Goal: Book appointment/travel/reservation

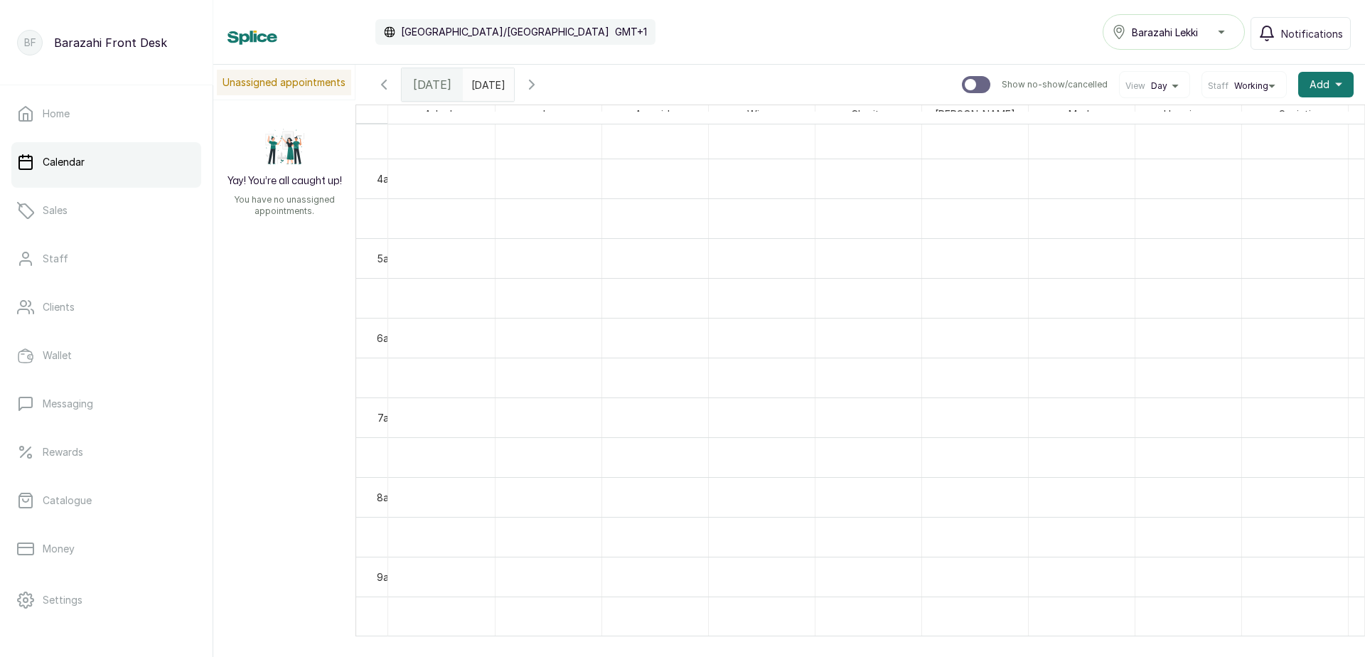
scroll to position [782, 0]
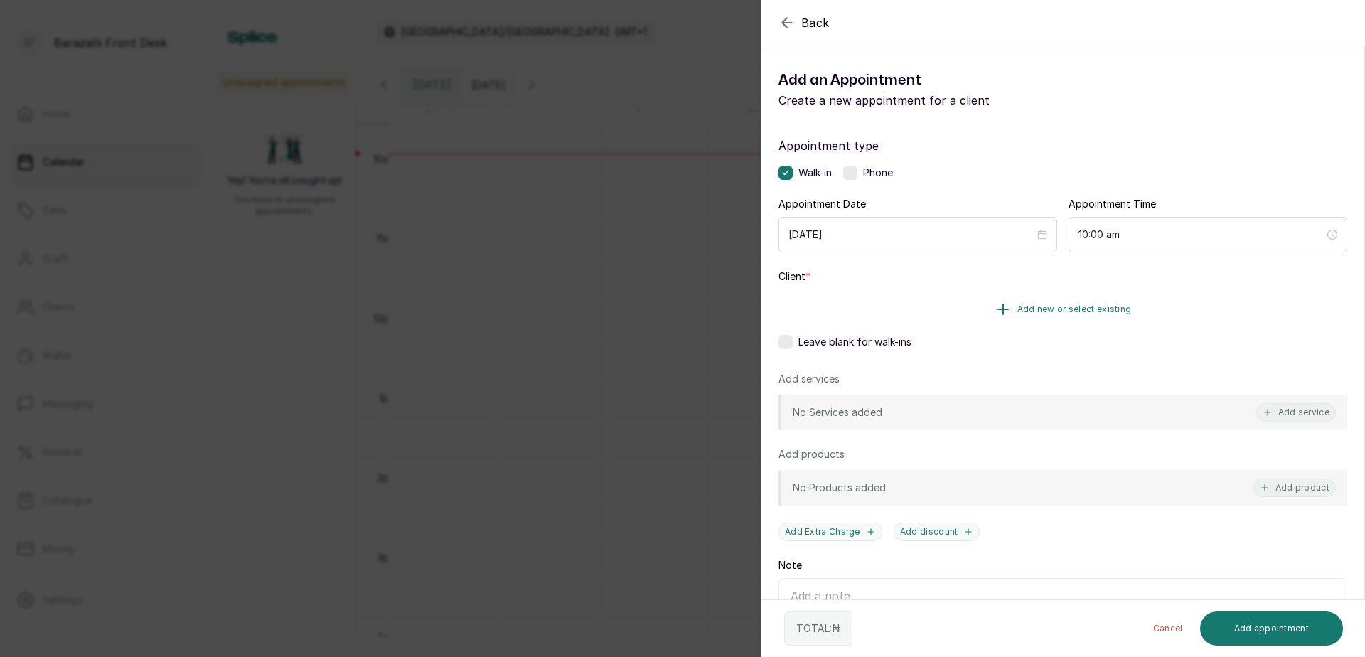
click at [1058, 309] on span "Add new or select existing" at bounding box center [1075, 309] width 114 height 11
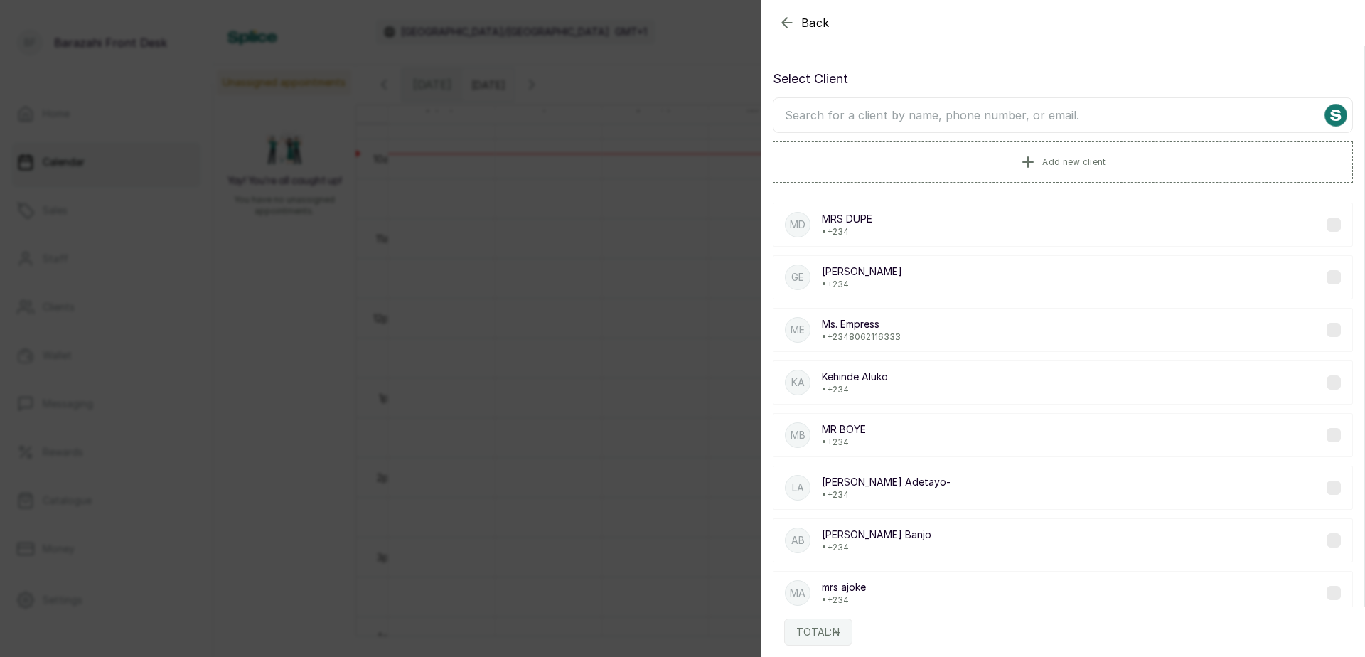
click at [917, 114] on input "text" at bounding box center [1063, 115] width 580 height 36
click at [1059, 164] on span "Add new client" at bounding box center [1074, 161] width 63 height 11
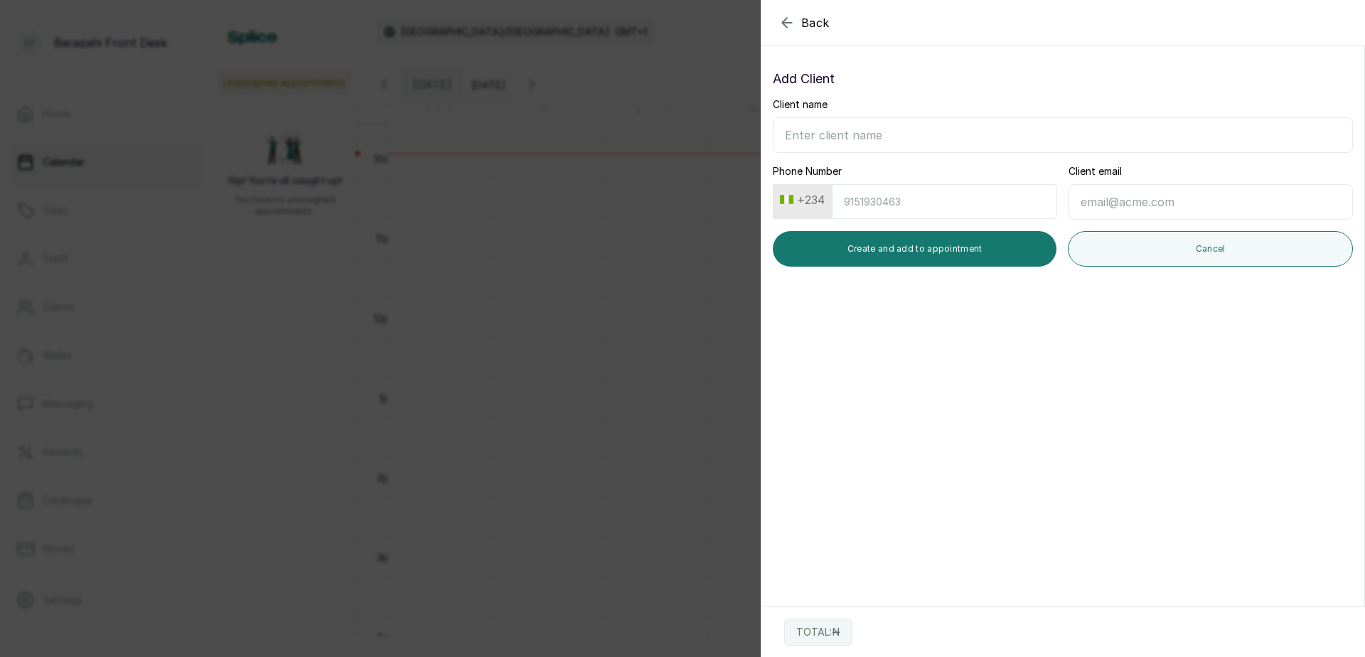
click at [789, 14] on icon "button" at bounding box center [787, 22] width 17 height 17
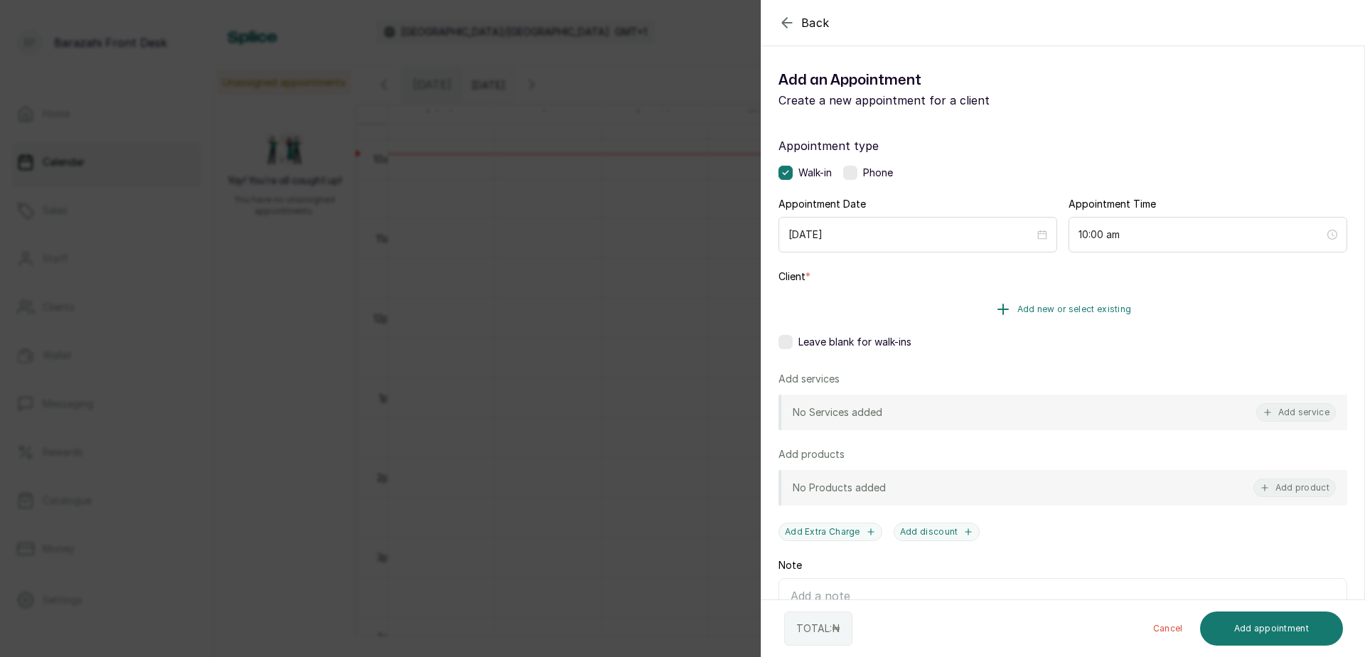
click at [1055, 307] on span "Add new or select existing" at bounding box center [1075, 309] width 114 height 11
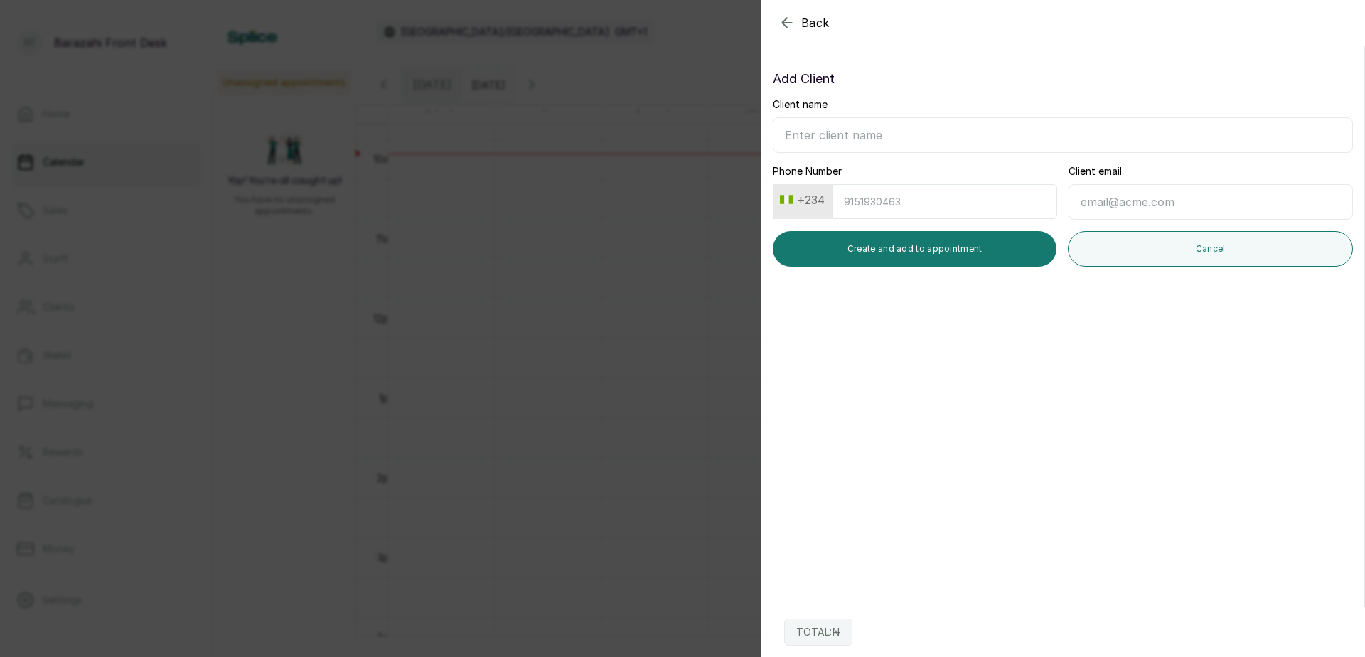
click at [798, 16] on button "Back" at bounding box center [804, 22] width 51 height 17
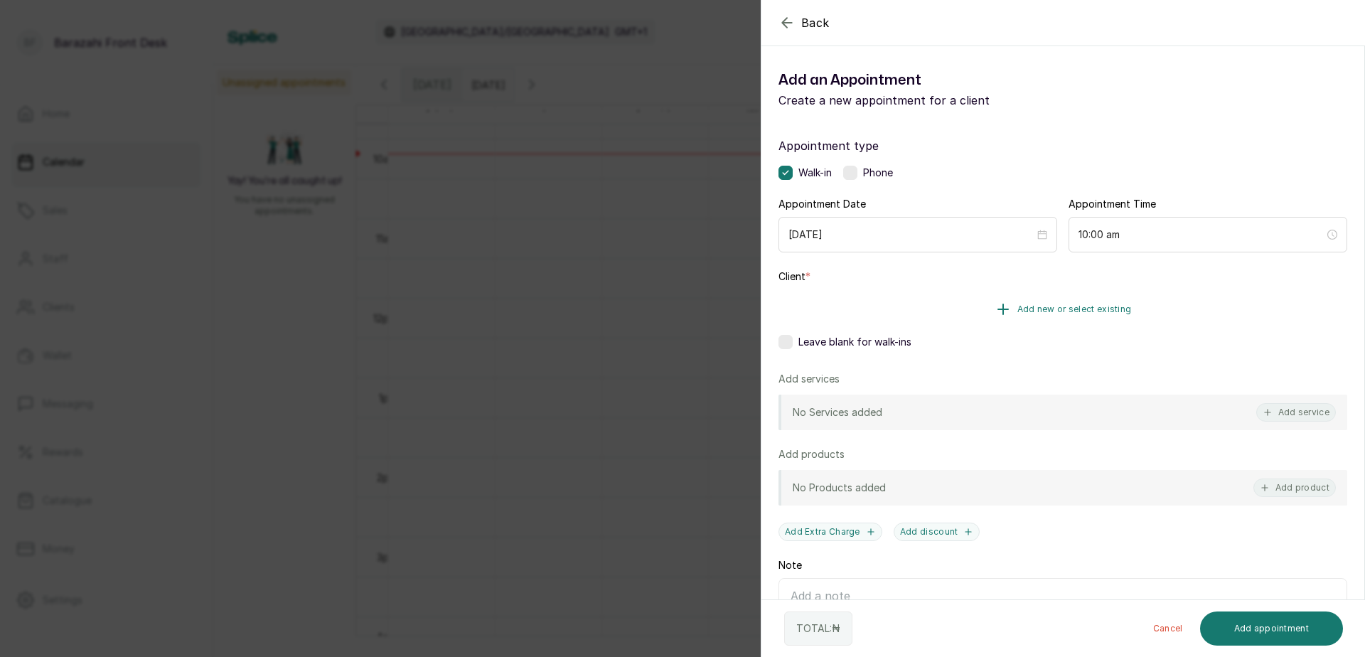
click at [1089, 309] on span "Add new or select existing" at bounding box center [1075, 309] width 114 height 11
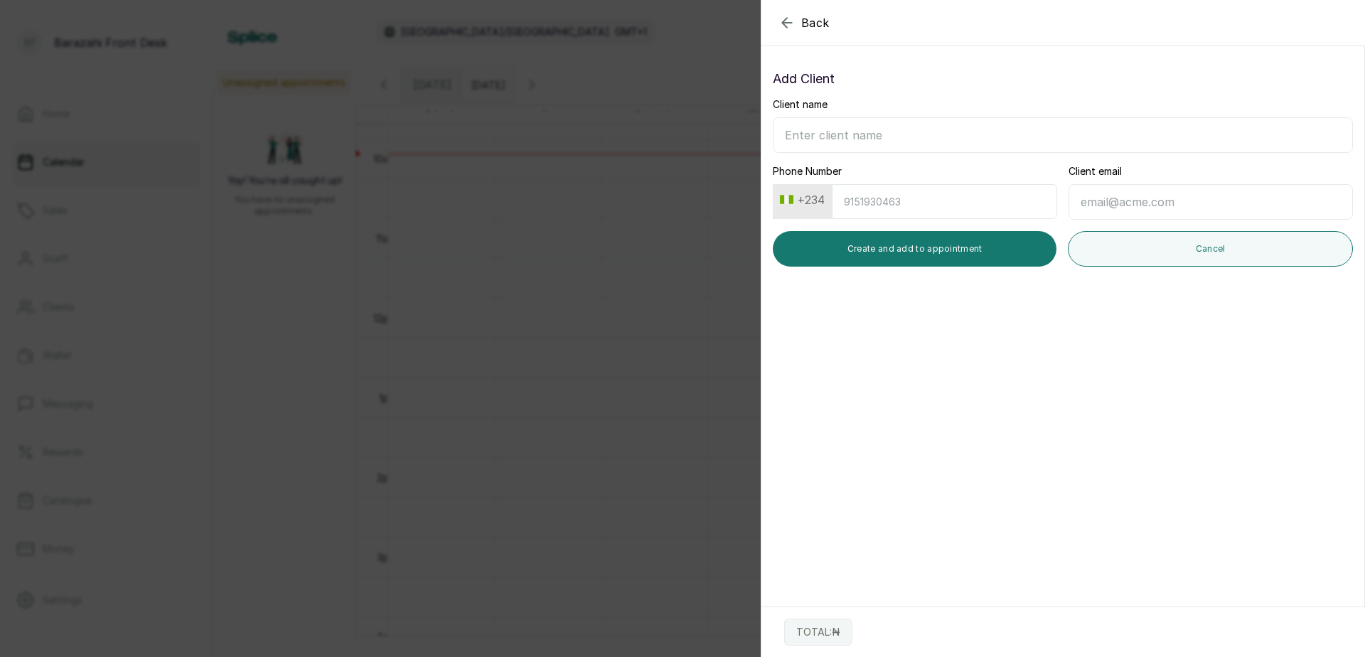
click at [779, 22] on icon "button" at bounding box center [787, 22] width 17 height 17
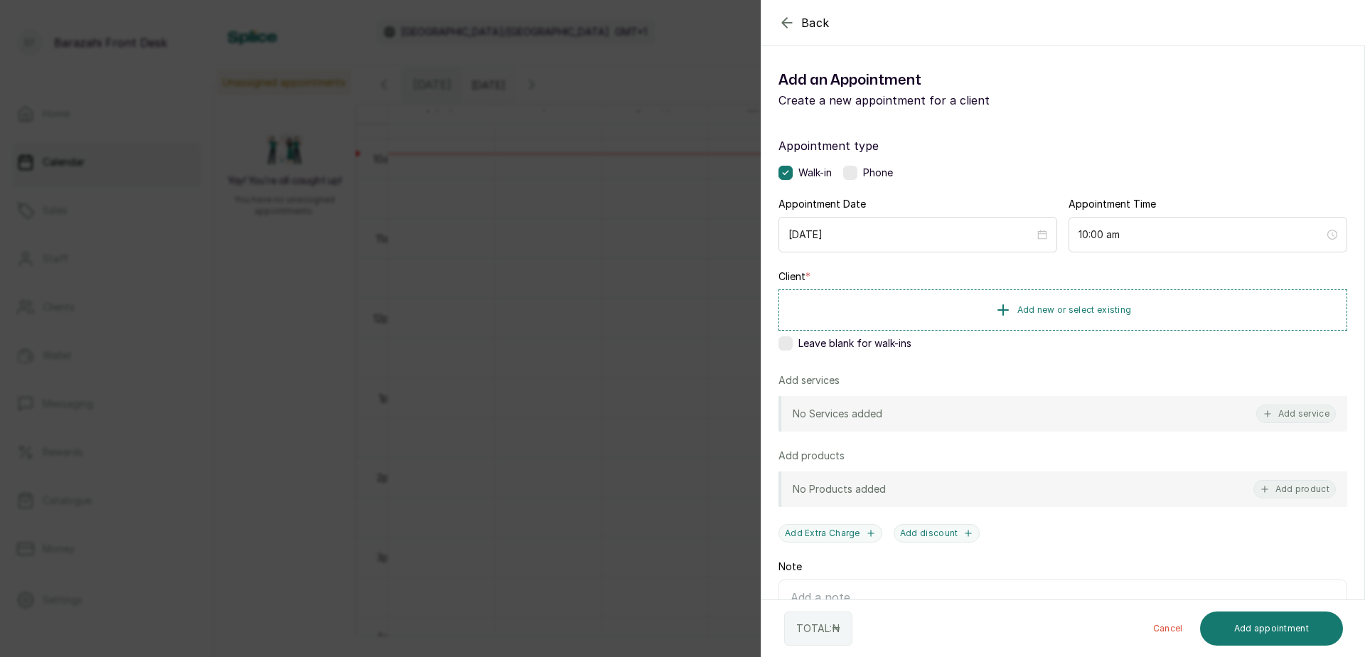
click at [785, 16] on icon "button" at bounding box center [787, 22] width 17 height 17
click at [1092, 312] on span "Add new or select existing" at bounding box center [1075, 309] width 114 height 11
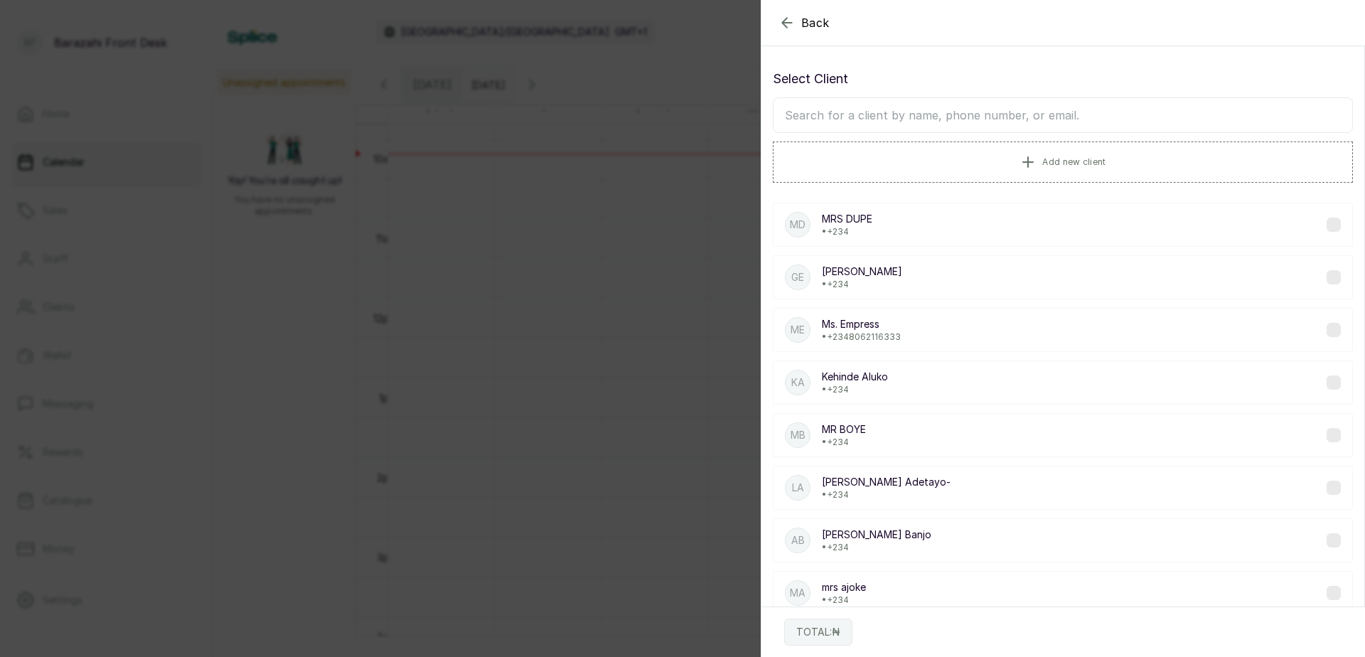
click at [895, 110] on input "text" at bounding box center [1063, 115] width 580 height 36
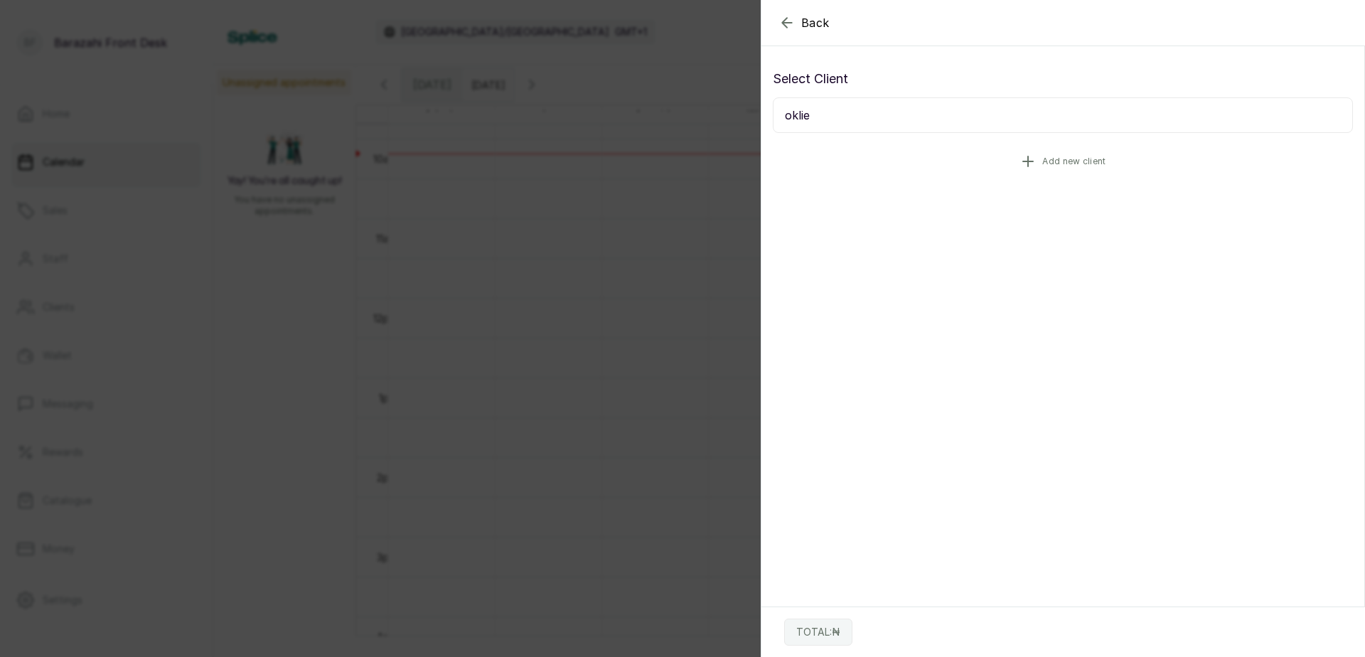
type input "oklie"
click at [1082, 159] on span "Add new client" at bounding box center [1074, 161] width 63 height 11
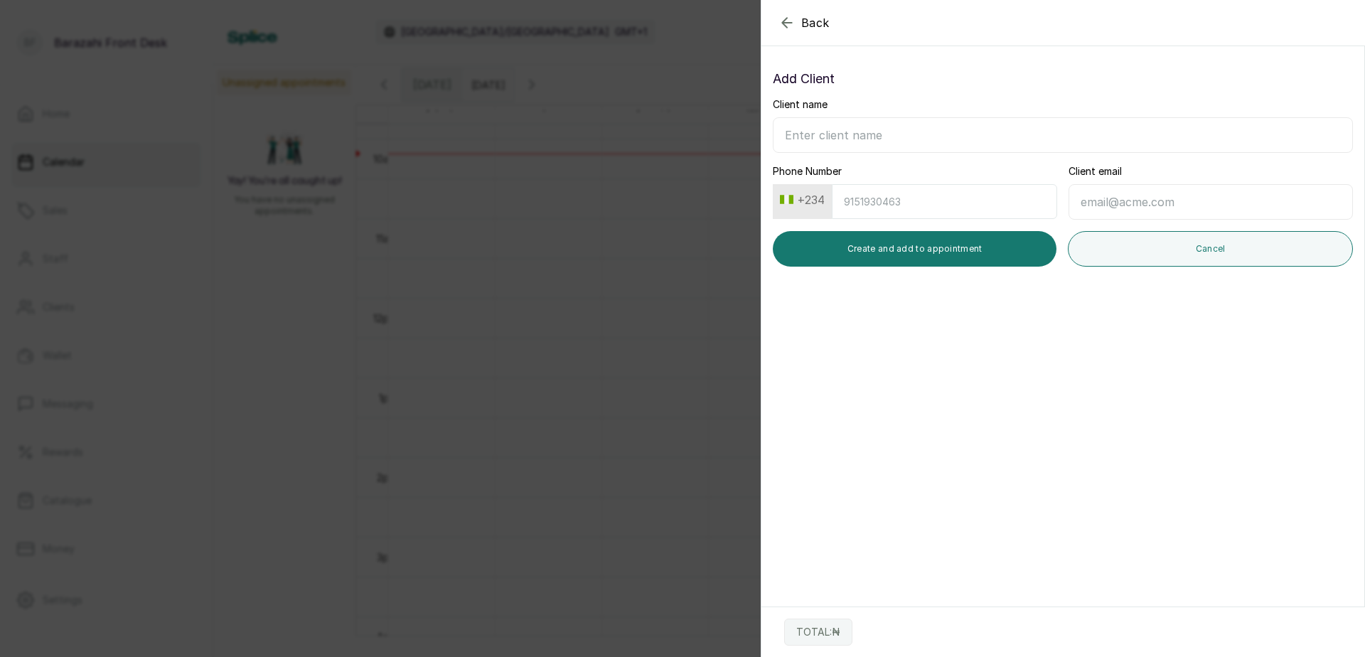
click at [905, 138] on input "Client name" at bounding box center [1063, 135] width 580 height 36
type input "[PERSON_NAME]"
click at [953, 210] on input "Phone Number" at bounding box center [944, 201] width 225 height 35
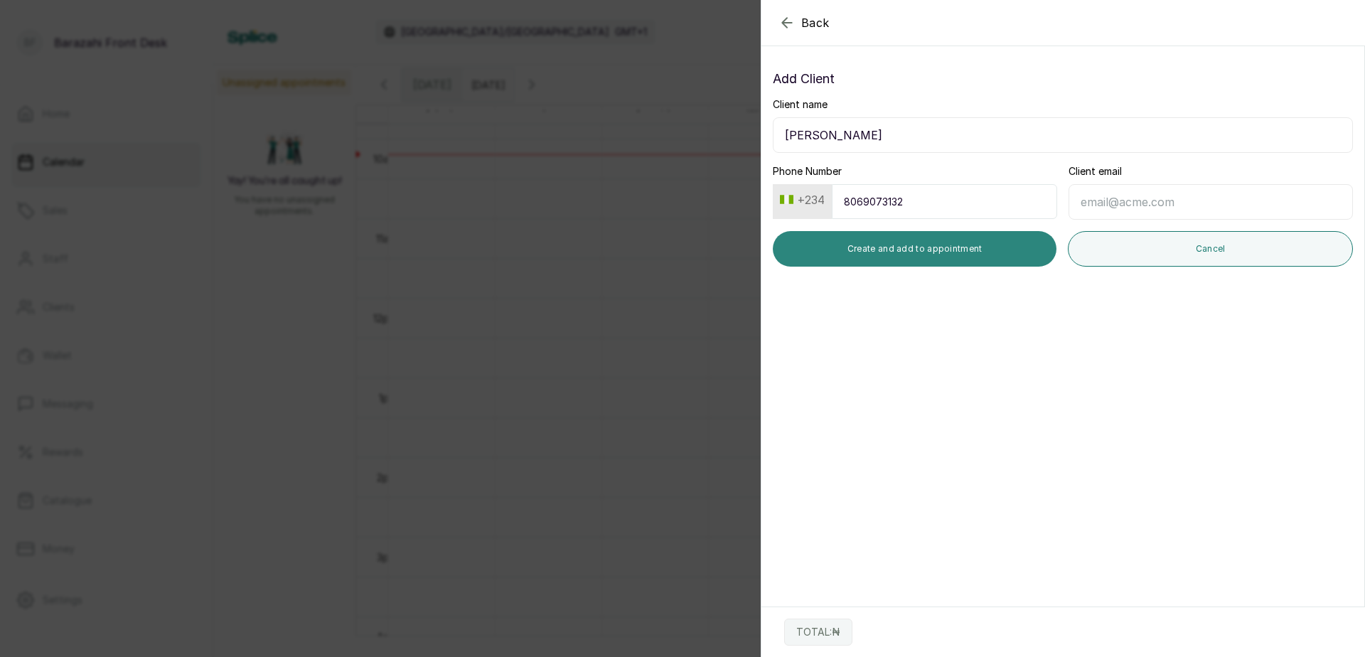
type input "8069073132"
click at [910, 241] on button "Create and add to appointment" at bounding box center [915, 249] width 284 height 36
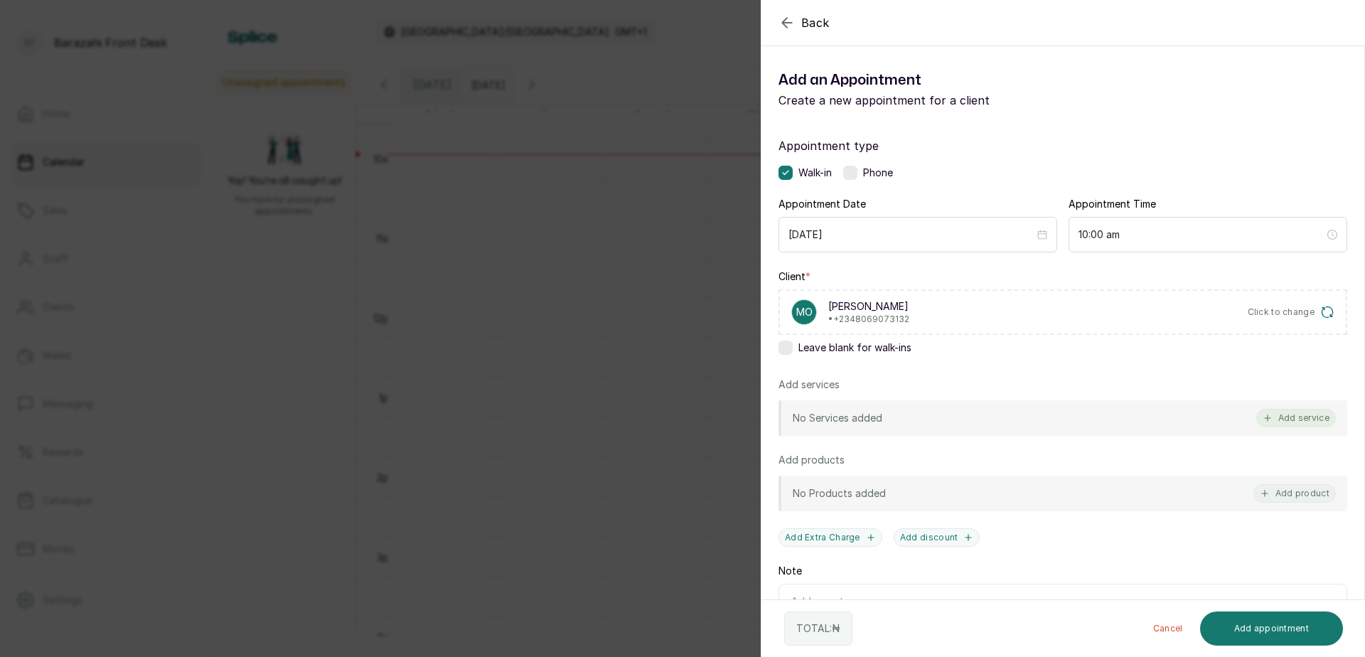
click at [1286, 414] on button "Add service" at bounding box center [1297, 418] width 80 height 18
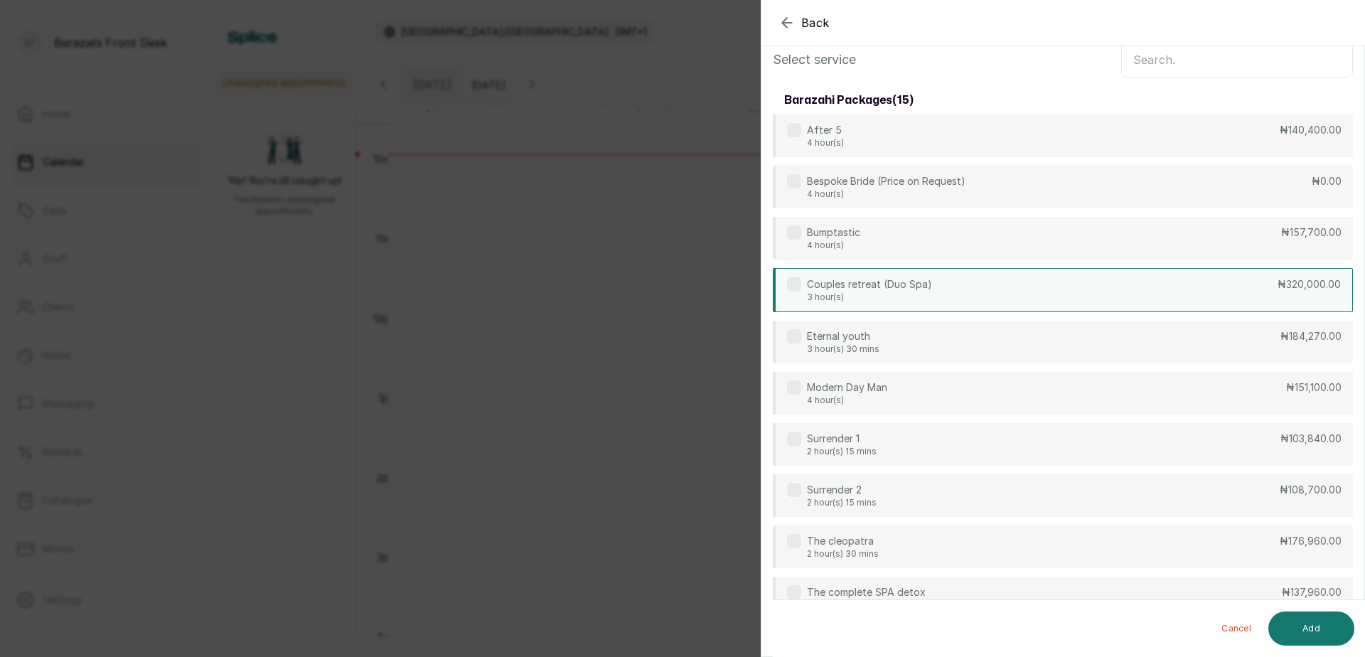
scroll to position [0, 0]
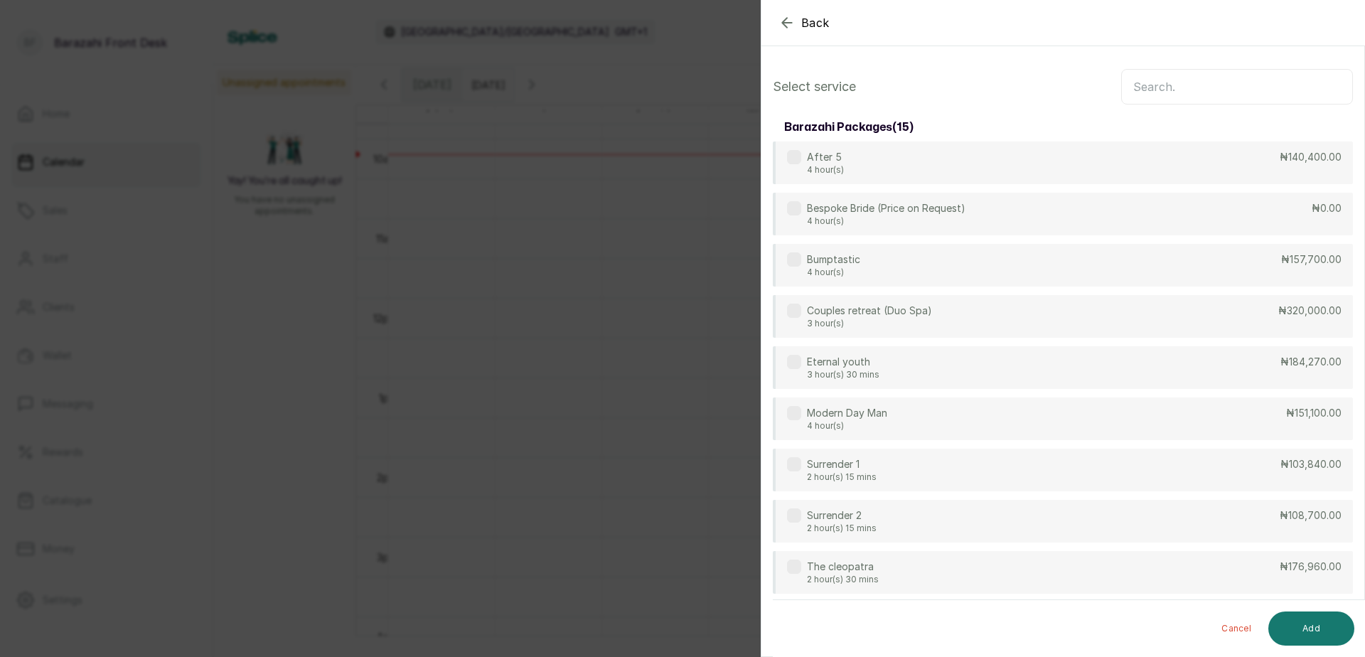
click at [1141, 82] on input "text" at bounding box center [1237, 87] width 232 height 36
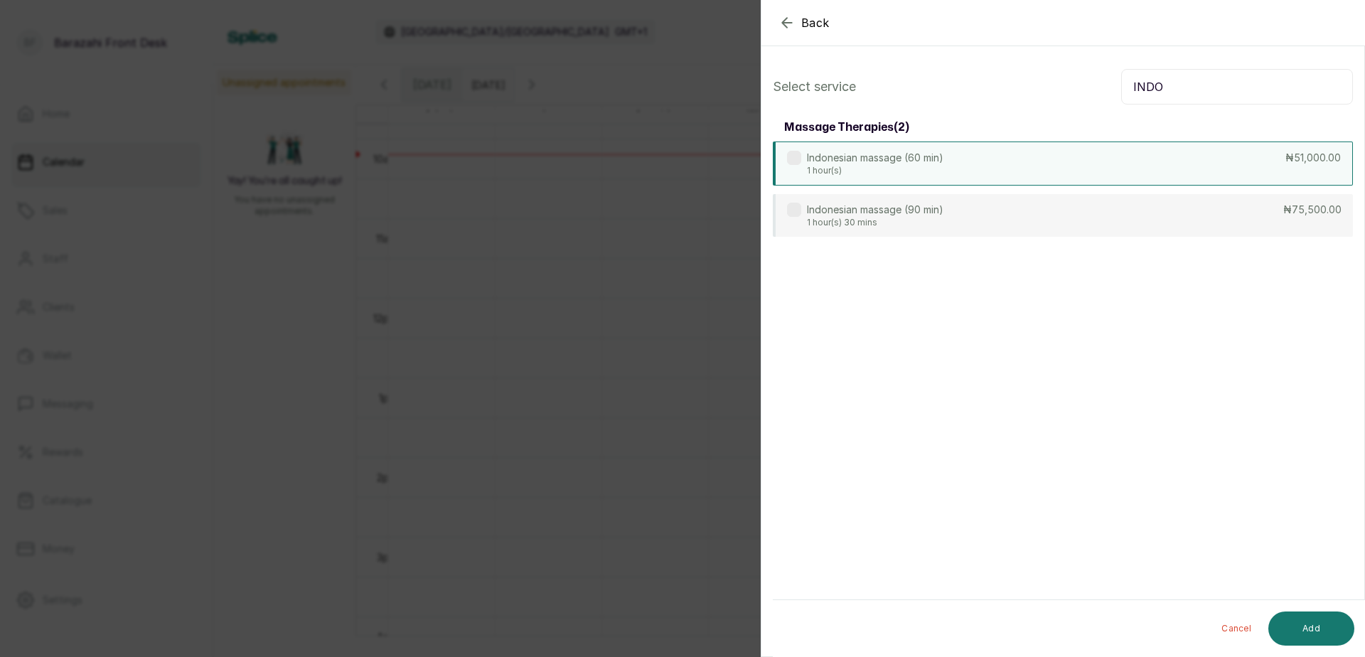
type input "INDO"
click at [1148, 177] on div "Indonesian massage (60 min) 1 hour(s) ₦51,000.00" at bounding box center [1063, 164] width 580 height 44
click at [1328, 636] on button "Add" at bounding box center [1312, 629] width 86 height 34
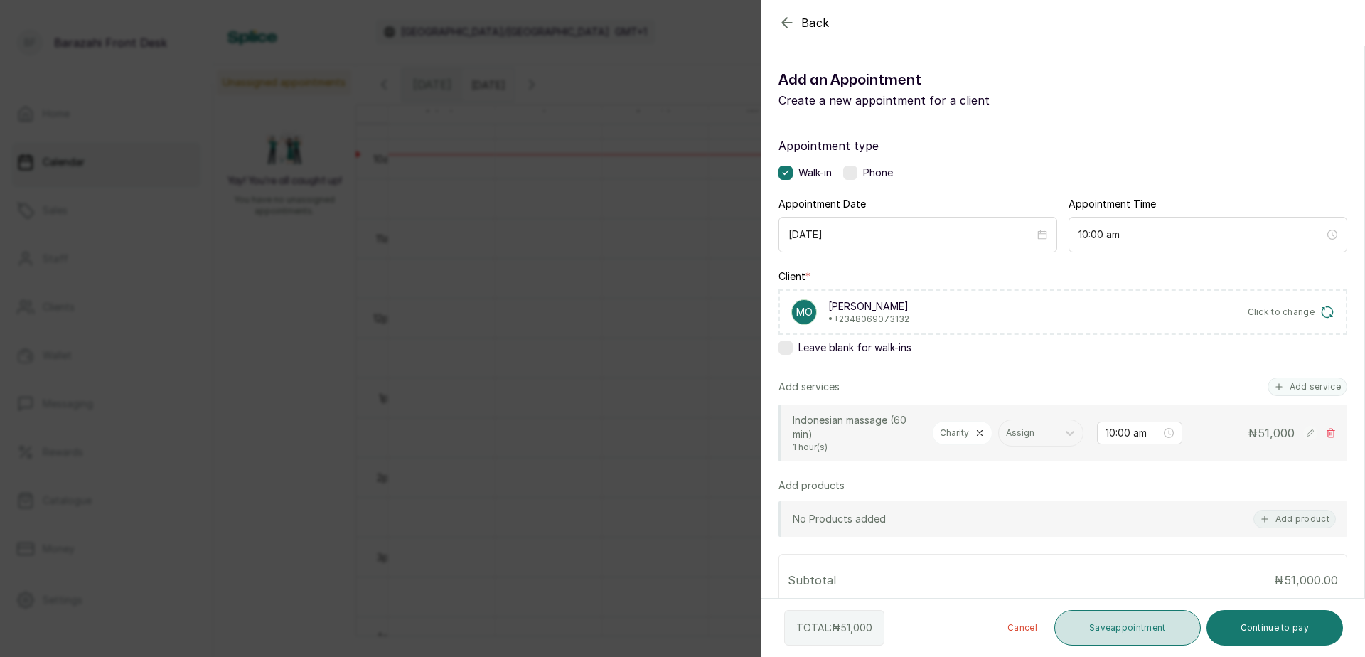
click at [1150, 631] on button "Save appointment" at bounding box center [1128, 628] width 146 height 36
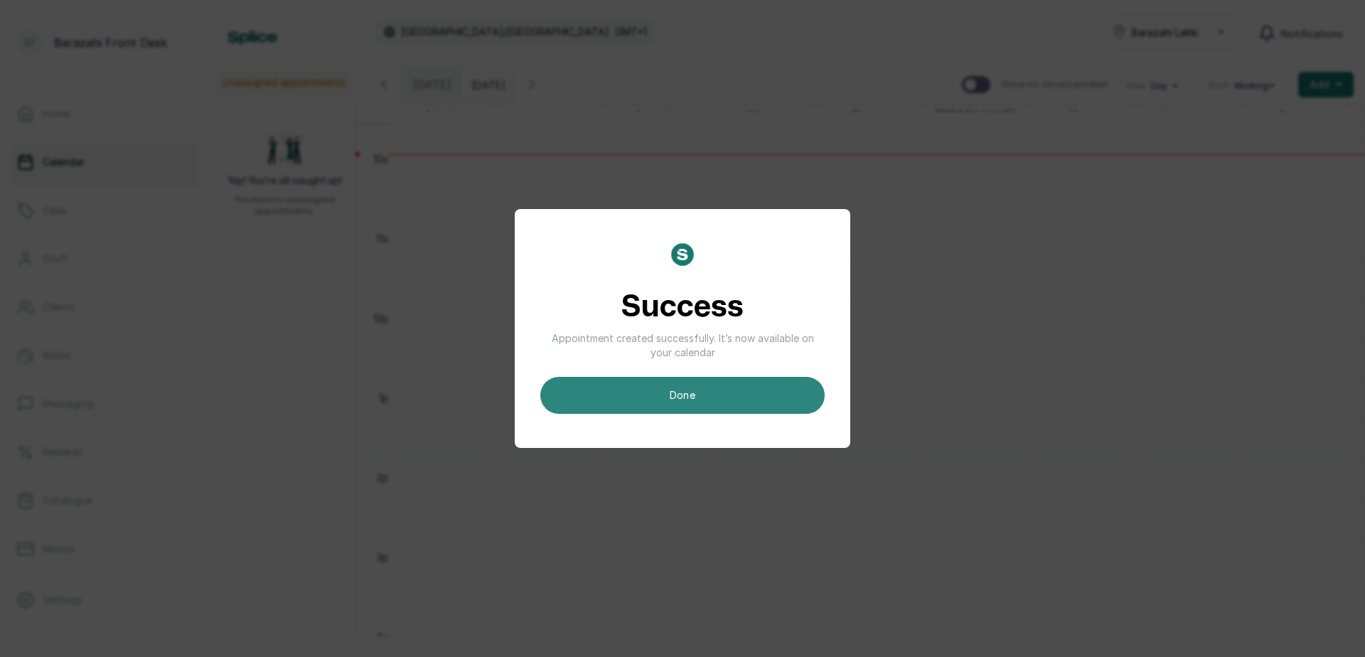
click at [772, 385] on button "done" at bounding box center [682, 395] width 284 height 37
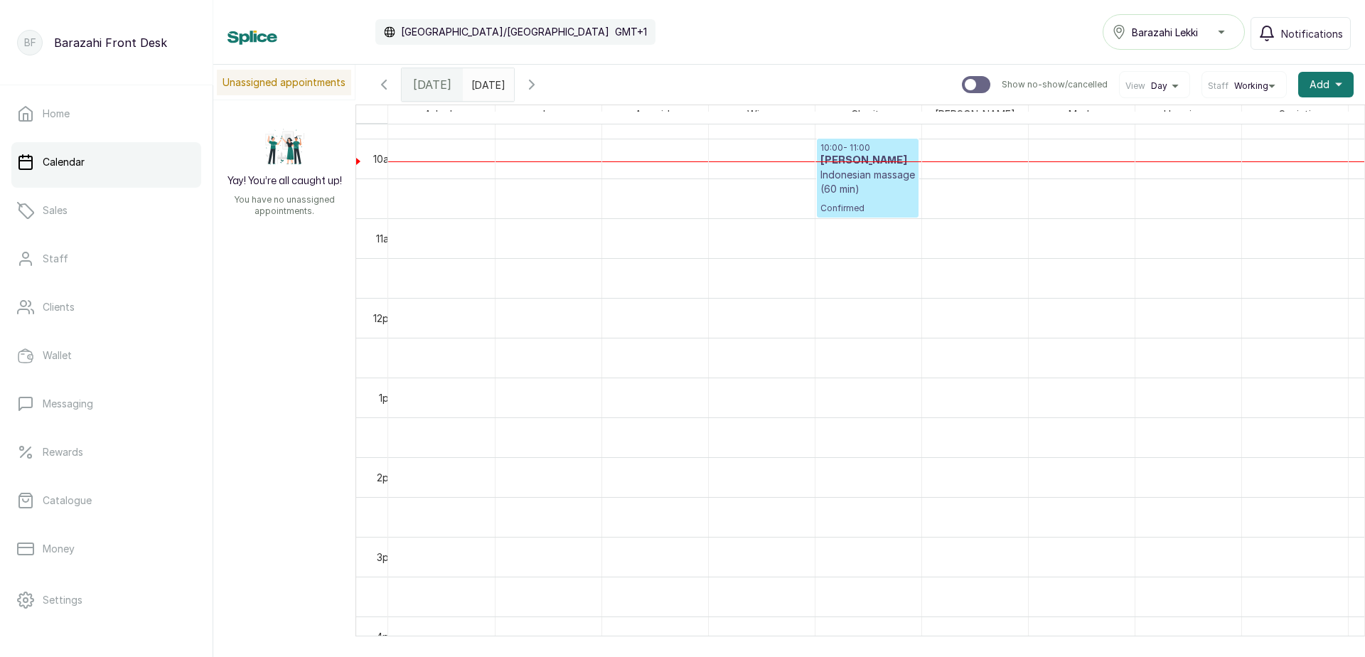
scroll to position [26, 0]
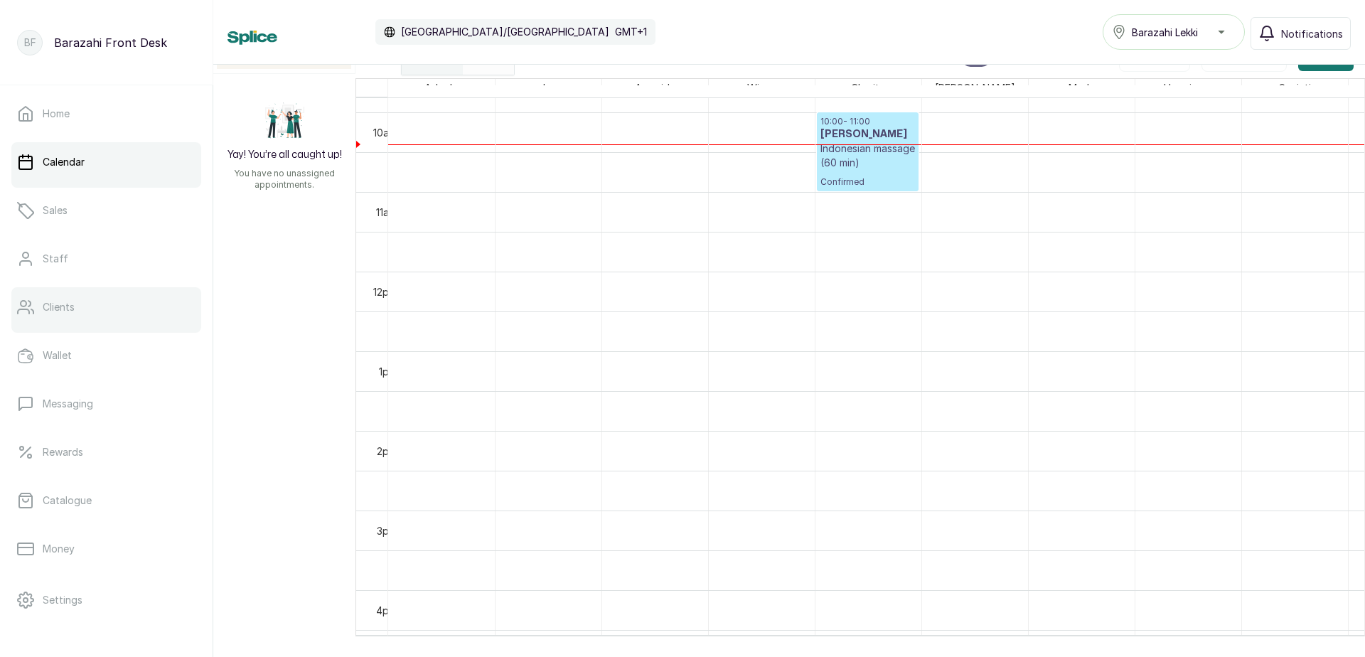
click at [65, 313] on p "Clients" at bounding box center [59, 307] width 32 height 14
